Goal: Task Accomplishment & Management: Complete application form

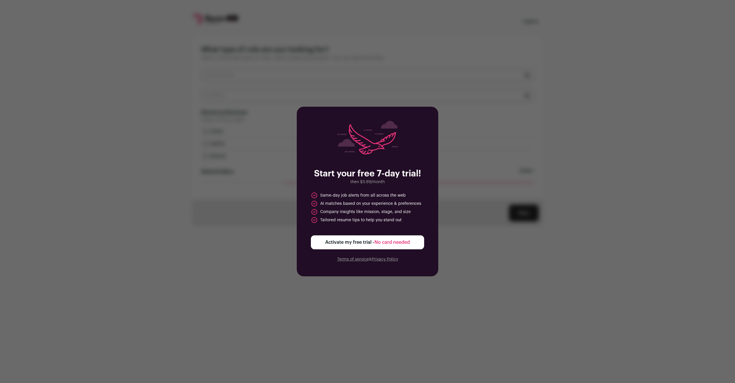
click at [392, 242] on span "No card needed" at bounding box center [391, 242] width 35 height 5
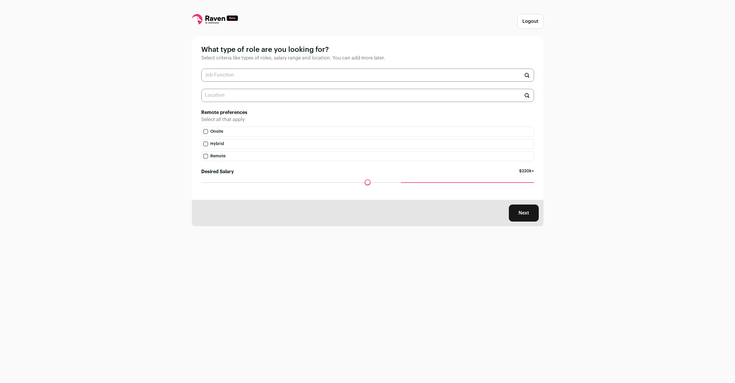
drag, startPoint x: 285, startPoint y: 185, endPoint x: 400, endPoint y: 192, distance: 115.6
click at [400, 182] on input "Desired Salary" at bounding box center [367, 182] width 333 height 0
click at [216, 160] on label "Remote" at bounding box center [367, 156] width 333 height 10
click at [219, 148] on label "Hybrid" at bounding box center [367, 144] width 333 height 10
click at [226, 134] on label "Onsite" at bounding box center [367, 132] width 333 height 10
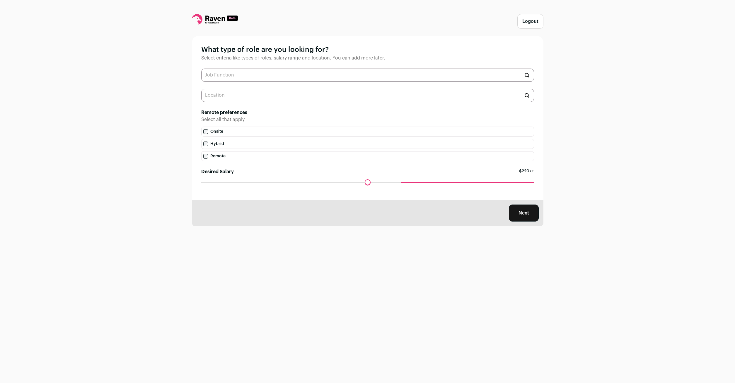
click at [225, 80] on input "text" at bounding box center [367, 75] width 333 height 13
type input "Engineering Manager"
click at [225, 110] on li "[US_STATE], [US_STATE] 🇺🇸" at bounding box center [368, 110] width 332 height 16
type input "[US_STATE], [US_STATE] 🇺🇸"
click at [230, 89] on li "Engineering Manager" at bounding box center [368, 90] width 332 height 16
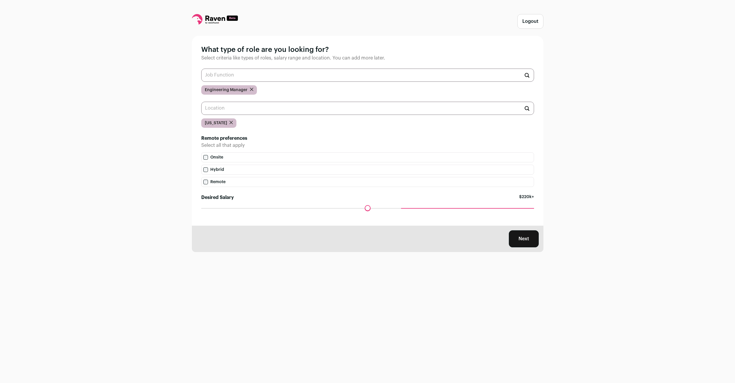
click at [241, 77] on input "text" at bounding box center [367, 75] width 333 height 13
type input "Director of Engin"
click at [528, 245] on button "Next" at bounding box center [524, 238] width 30 height 17
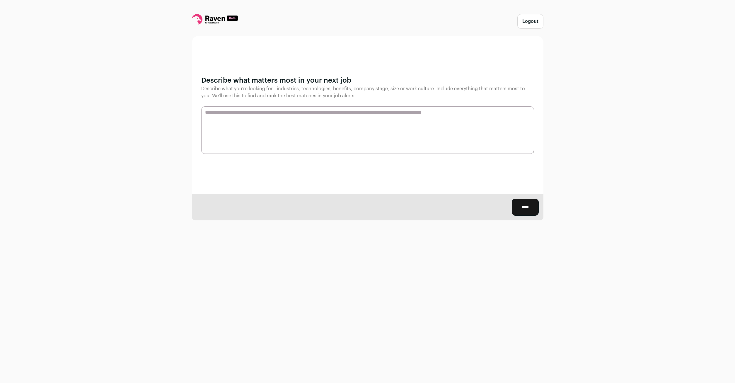
click at [266, 118] on textarea at bounding box center [367, 129] width 333 height 47
click at [348, 125] on textarea at bounding box center [367, 129] width 333 height 47
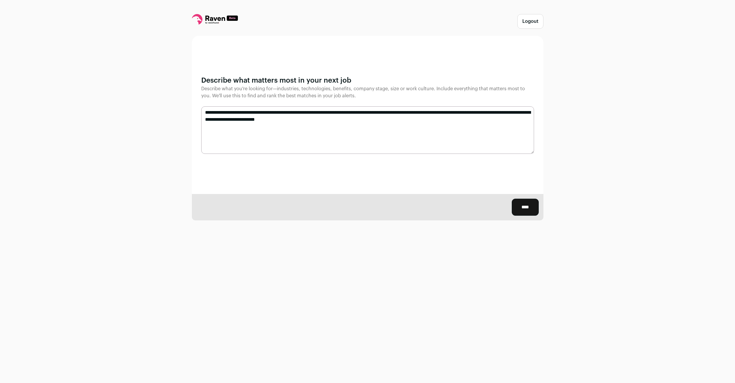
type textarea "**********"
click at [520, 209] on input "****" at bounding box center [525, 207] width 27 height 17
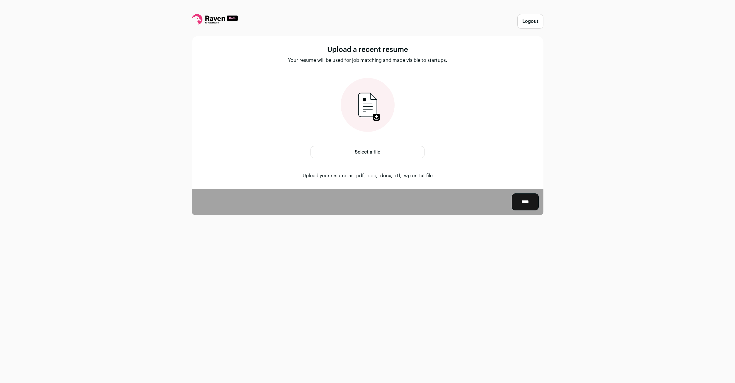
click at [388, 157] on label "Select a file" at bounding box center [368, 152] width 114 height 12
click at [0, 0] on input "Select a file" at bounding box center [0, 0] width 0 height 0
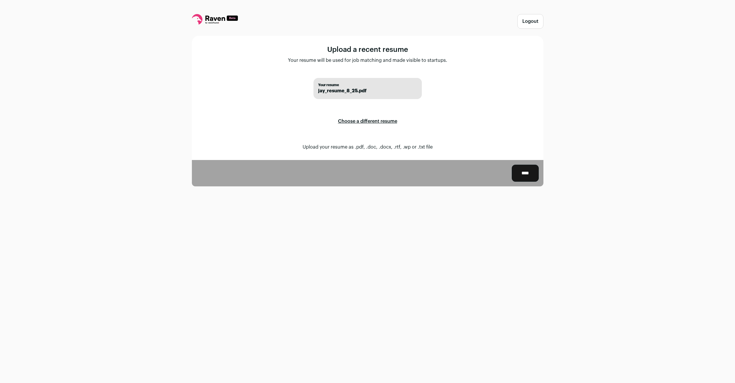
click at [520, 174] on input "****" at bounding box center [525, 173] width 27 height 17
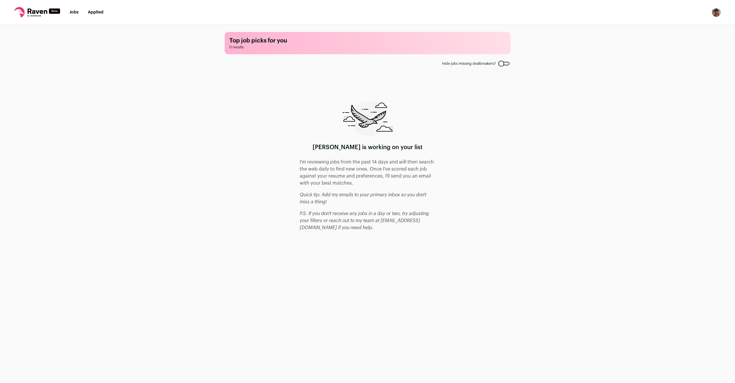
click at [74, 14] on link "Jobs" at bounding box center [73, 12] width 9 height 4
click at [95, 11] on link "Applied" at bounding box center [96, 12] width 16 height 4
click at [714, 12] on img "Open dropdown" at bounding box center [716, 12] width 9 height 9
click at [678, 59] on button "Logout" at bounding box center [688, 58] width 65 height 14
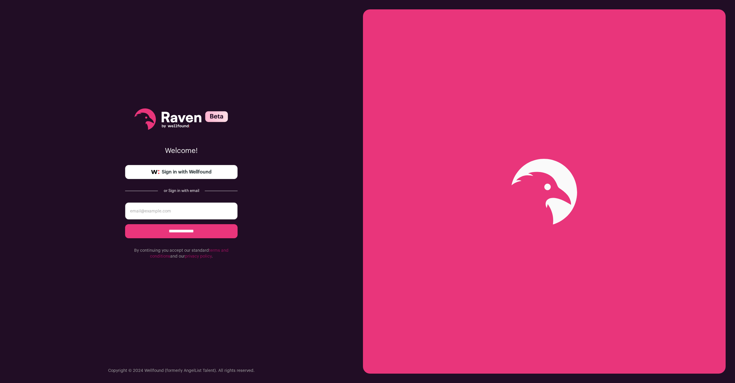
click at [175, 207] on input "email" at bounding box center [181, 210] width 112 height 17
type input "jayant.gandhi127@gmail.com"
click at [176, 233] on input "**********" at bounding box center [181, 231] width 112 height 14
